Goal: Navigation & Orientation: Understand site structure

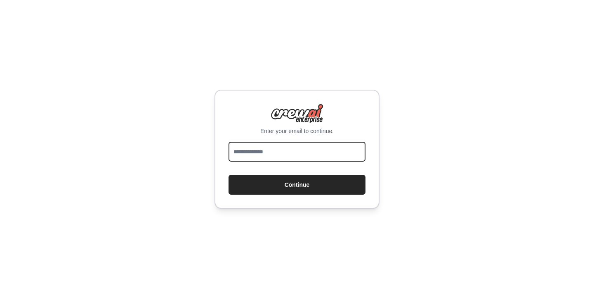
click at [295, 151] on input "email" at bounding box center [297, 152] width 137 height 20
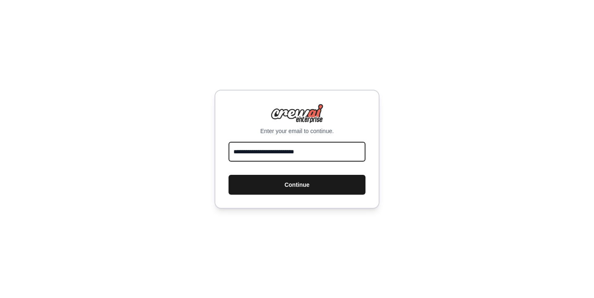
type input "**********"
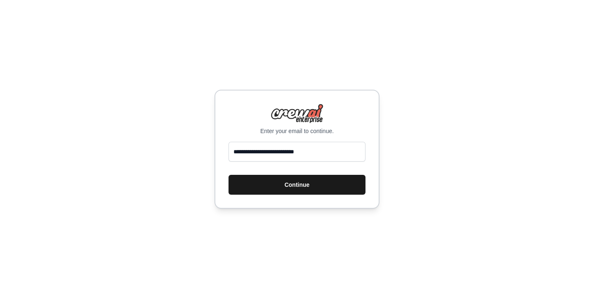
click at [266, 180] on button "Continue" at bounding box center [297, 185] width 137 height 20
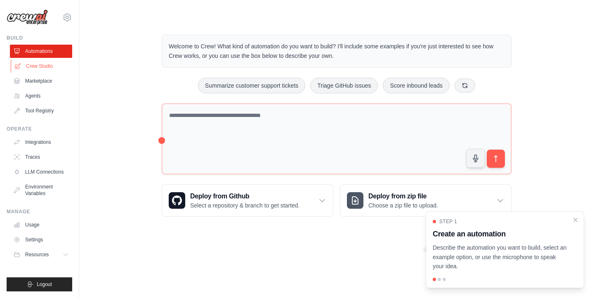
click at [52, 69] on link "Crew Studio" at bounding box center [42, 65] width 62 height 13
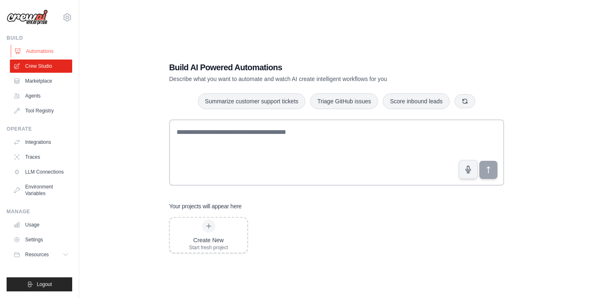
click at [45, 50] on link "Automations" at bounding box center [42, 51] width 62 height 13
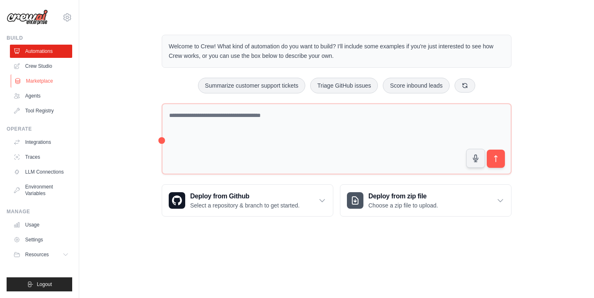
click at [41, 81] on link "Marketplace" at bounding box center [42, 80] width 62 height 13
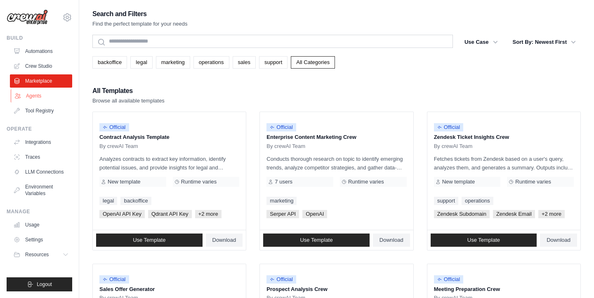
click at [37, 95] on link "Agents" at bounding box center [42, 95] width 62 height 13
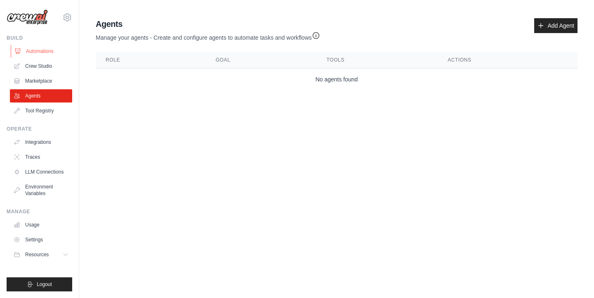
click at [35, 51] on link "Automations" at bounding box center [42, 51] width 62 height 13
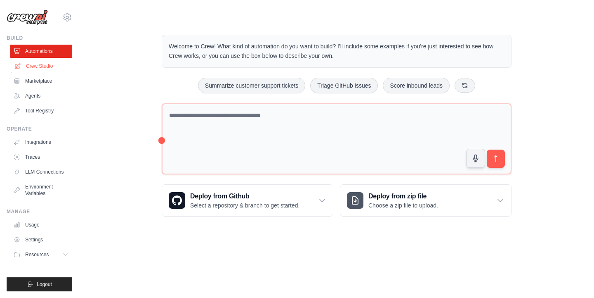
click at [39, 64] on link "Crew Studio" at bounding box center [42, 65] width 62 height 13
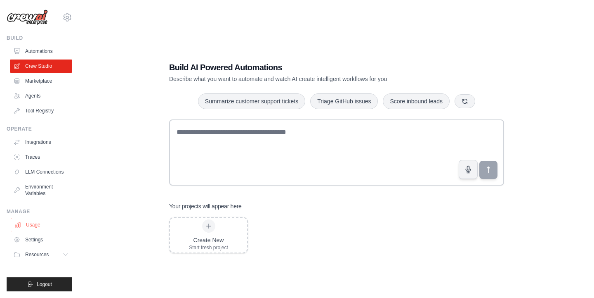
click at [50, 220] on link "Usage" at bounding box center [42, 224] width 62 height 13
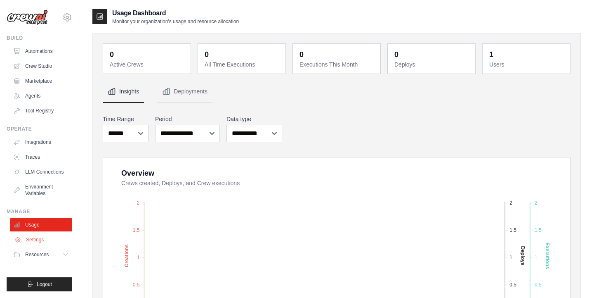
click at [43, 236] on link "Settings" at bounding box center [42, 239] width 62 height 13
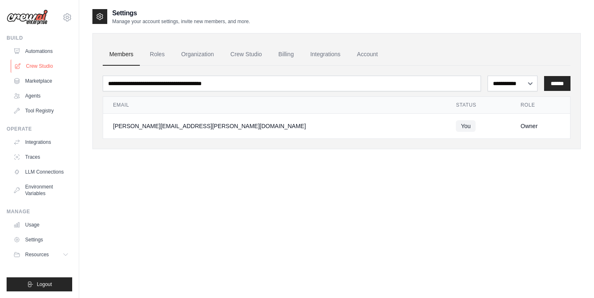
click at [34, 63] on link "Crew Studio" at bounding box center [42, 65] width 62 height 13
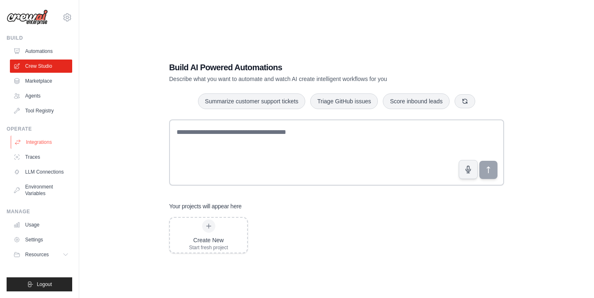
click at [45, 142] on link "Integrations" at bounding box center [42, 141] width 62 height 13
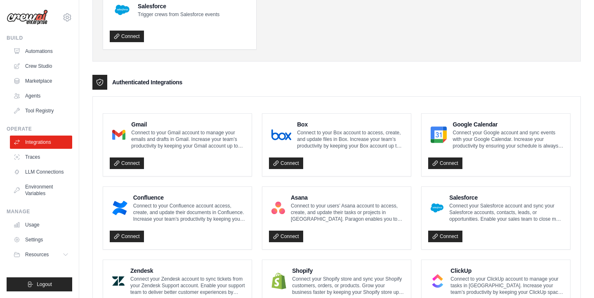
scroll to position [135, 0]
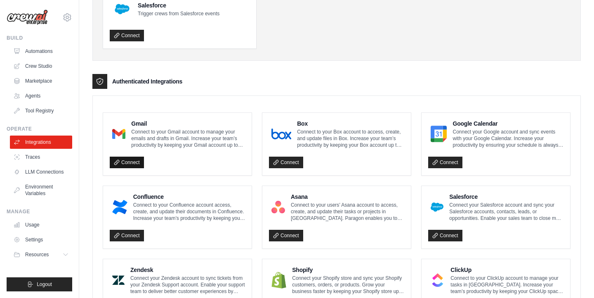
click at [125, 164] on link "Connect" at bounding box center [127, 162] width 34 height 12
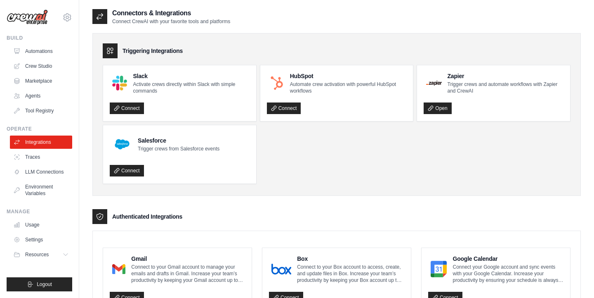
scroll to position [0, 0]
